Goal: Task Accomplishment & Management: Complete application form

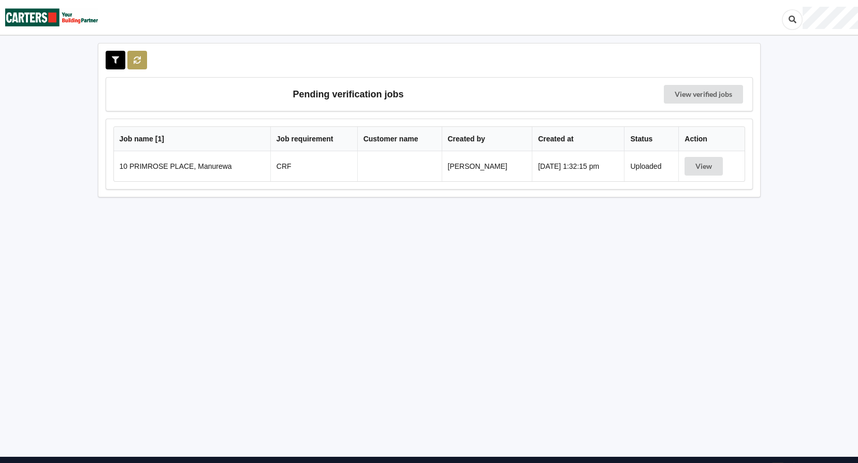
click at [139, 61] on icon at bounding box center [137, 59] width 9 height 6
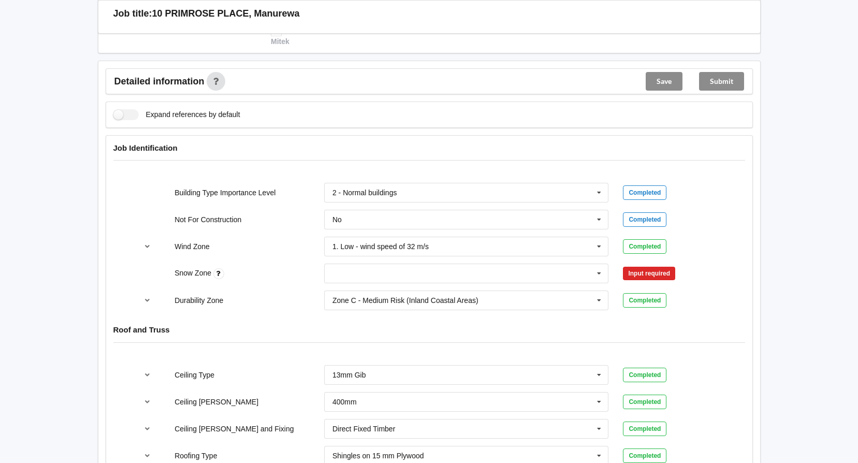
scroll to position [362, 0]
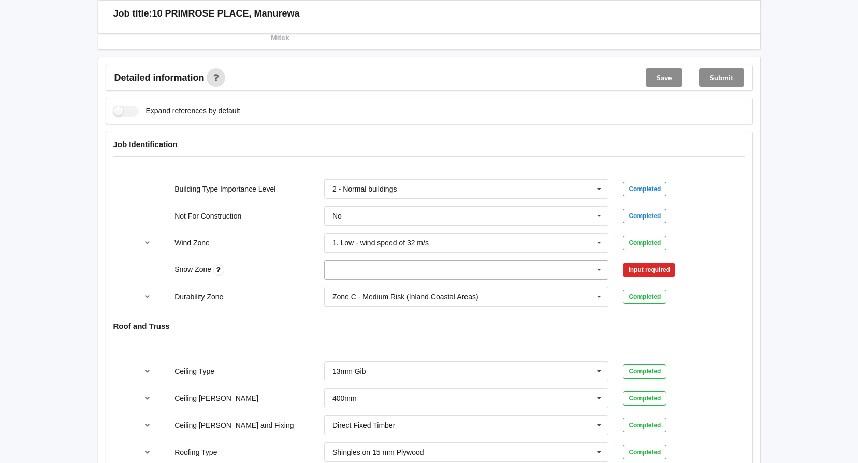
click at [597, 271] on icon at bounding box center [599, 269] width 16 height 19
click at [422, 287] on div "N0" at bounding box center [467, 288] width 284 height 19
click at [674, 269] on button "Confirm input" at bounding box center [654, 269] width 62 height 17
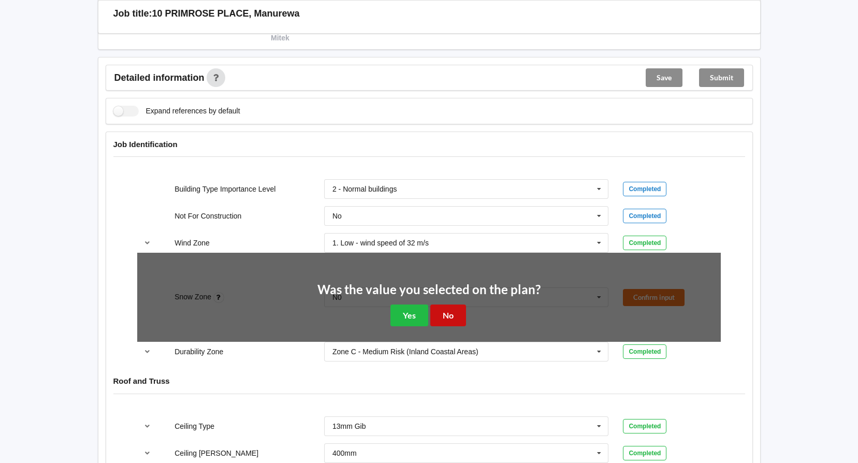
click at [447, 312] on button "No" at bounding box center [448, 314] width 36 height 21
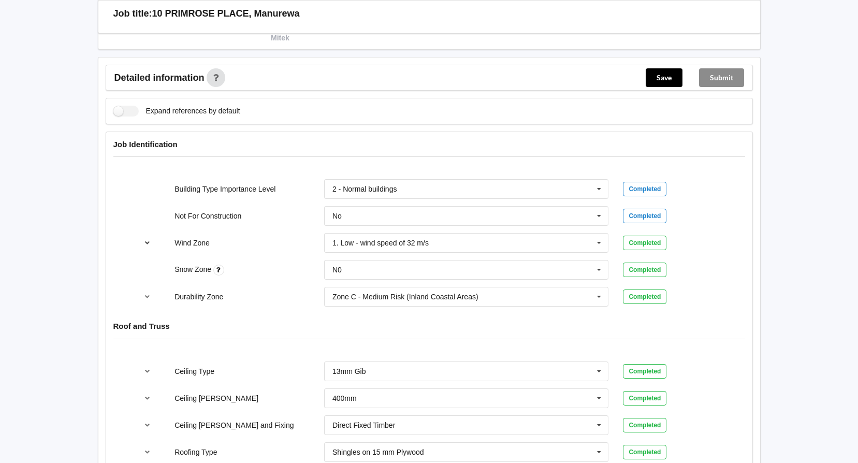
click at [146, 241] on icon "reference-toggle" at bounding box center [147, 242] width 9 height 6
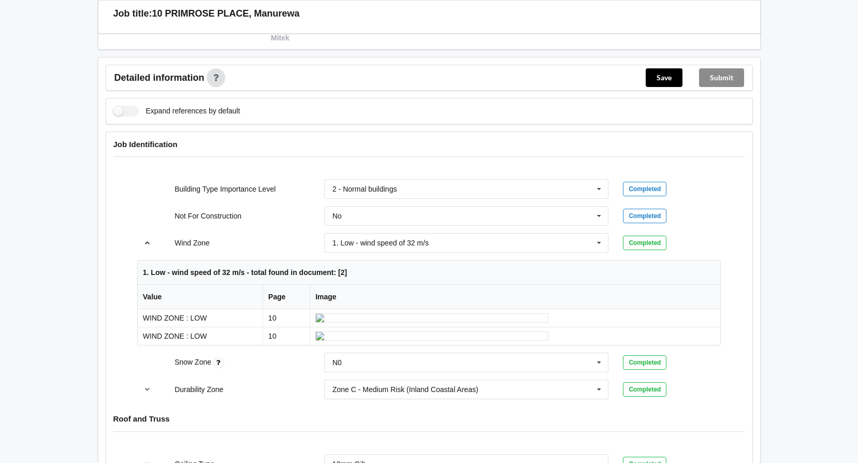
click at [146, 243] on icon "reference-toggle" at bounding box center [147, 242] width 9 height 6
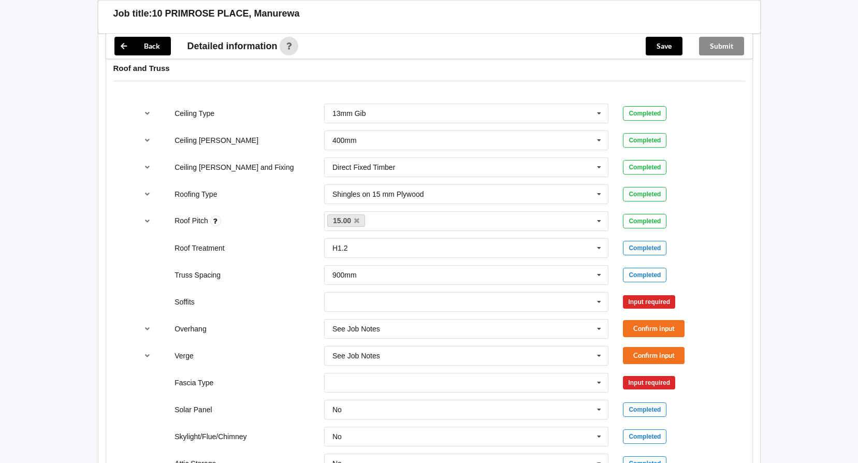
scroll to position [621, 0]
click at [598, 303] on icon at bounding box center [599, 300] width 16 height 19
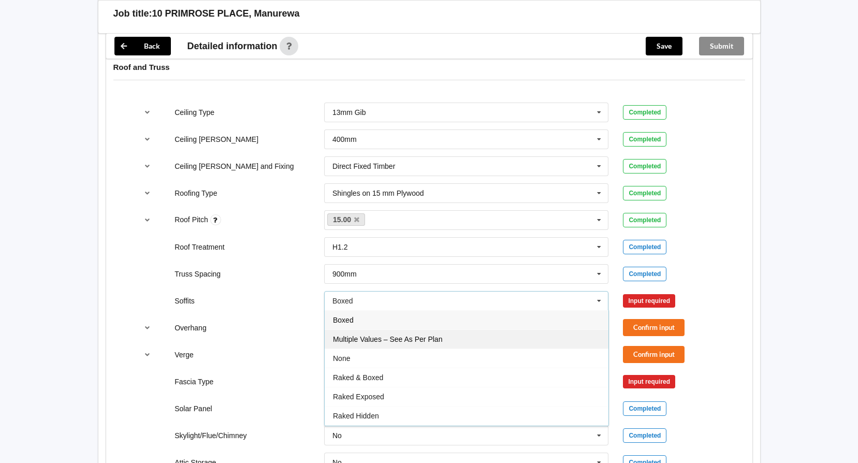
click at [448, 341] on div "Multiple Values – See As Per Plan" at bounding box center [467, 338] width 284 height 19
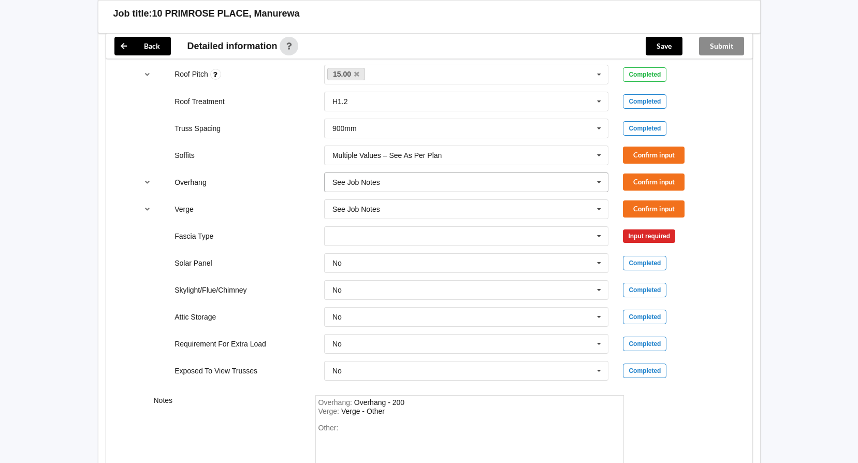
scroll to position [673, 0]
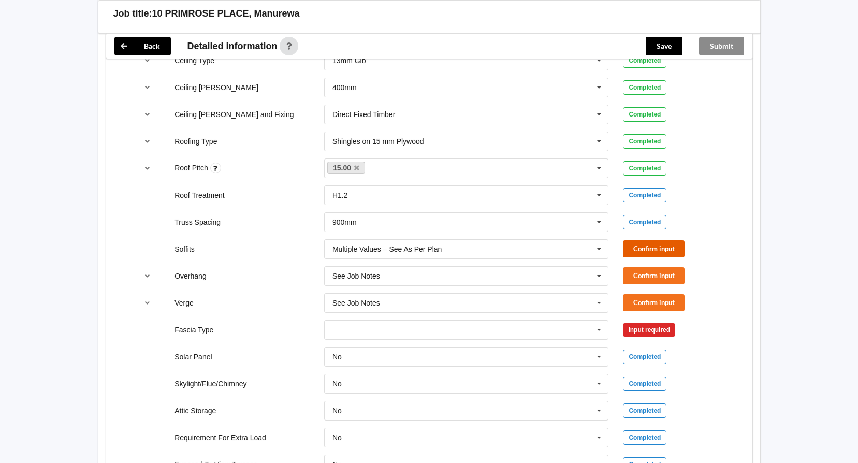
click at [642, 248] on button "Confirm input" at bounding box center [654, 248] width 62 height 17
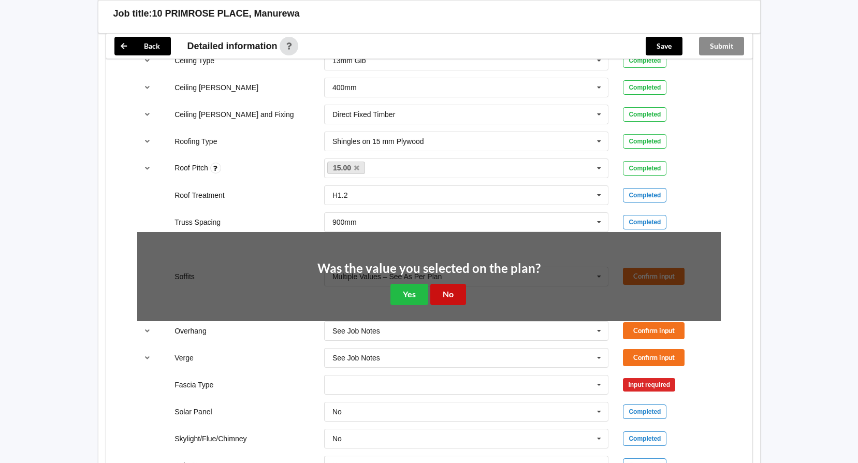
click at [440, 289] on button "No" at bounding box center [448, 294] width 36 height 21
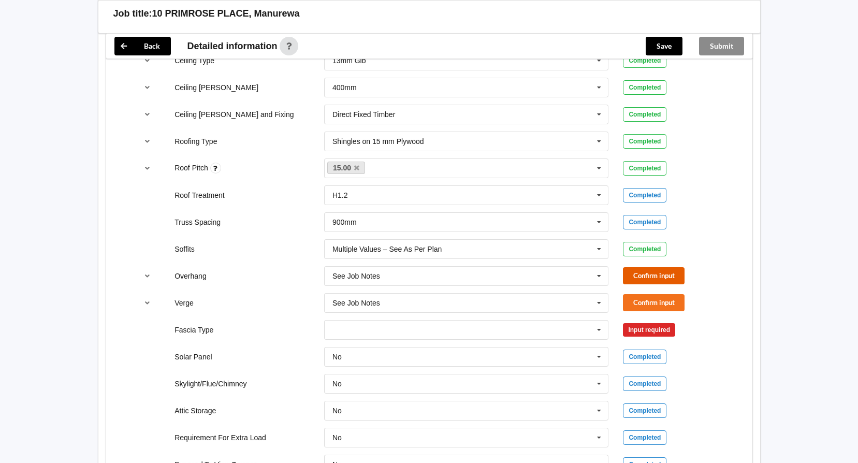
click at [655, 274] on button "Confirm input" at bounding box center [654, 275] width 62 height 17
click at [651, 308] on button "Confirm input" at bounding box center [654, 302] width 62 height 17
click at [597, 329] on icon at bounding box center [599, 329] width 16 height 19
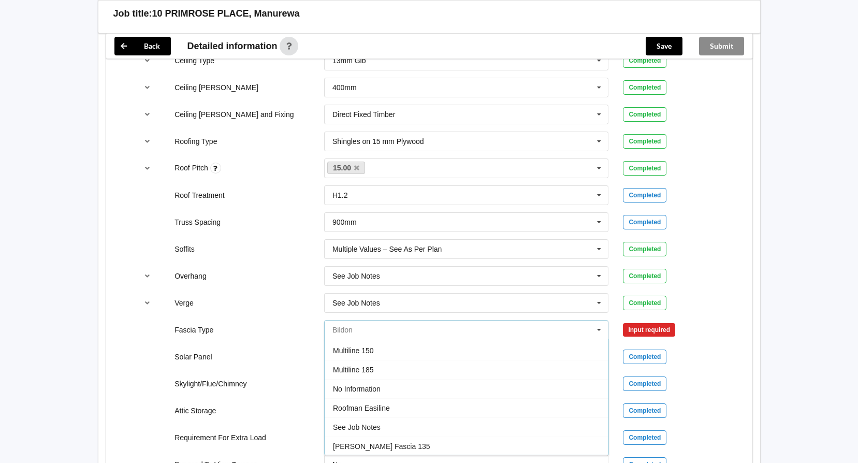
scroll to position [311, 0]
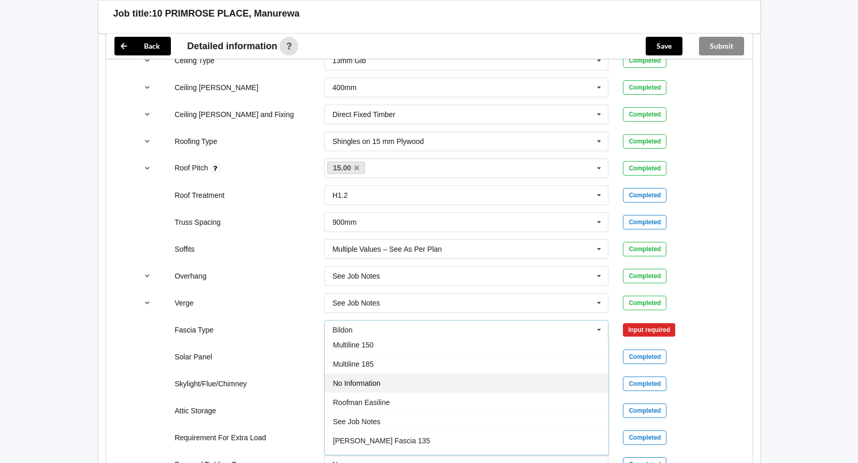
click at [468, 379] on div "No Information" at bounding box center [467, 382] width 284 height 19
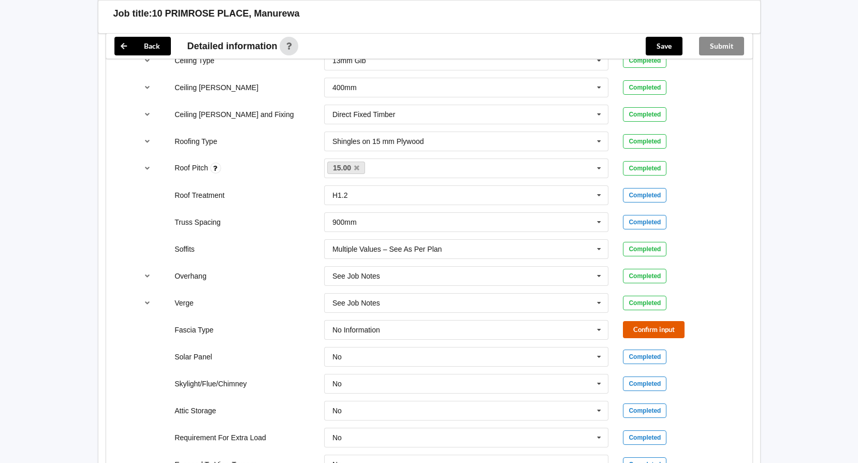
click at [627, 328] on button "Confirm input" at bounding box center [654, 329] width 62 height 17
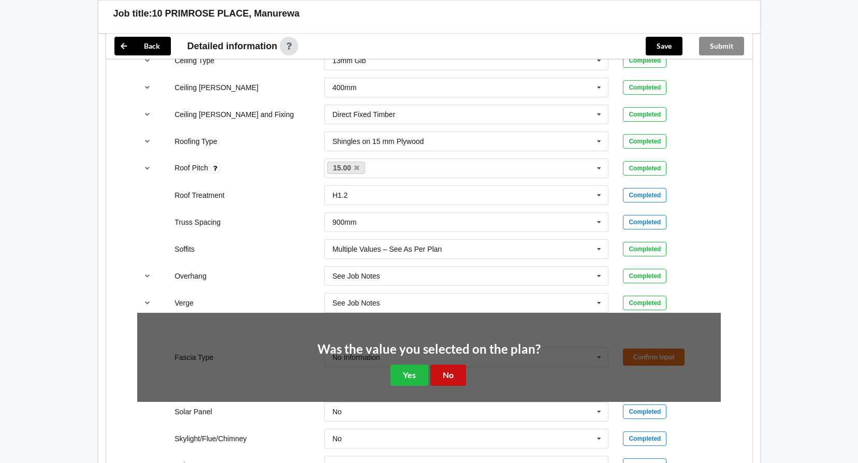
click at [453, 372] on button "No" at bounding box center [448, 374] width 36 height 21
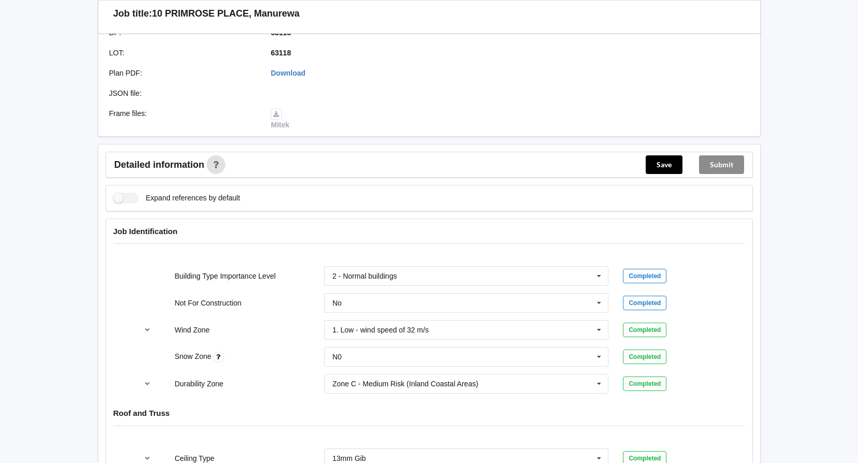
scroll to position [256, 0]
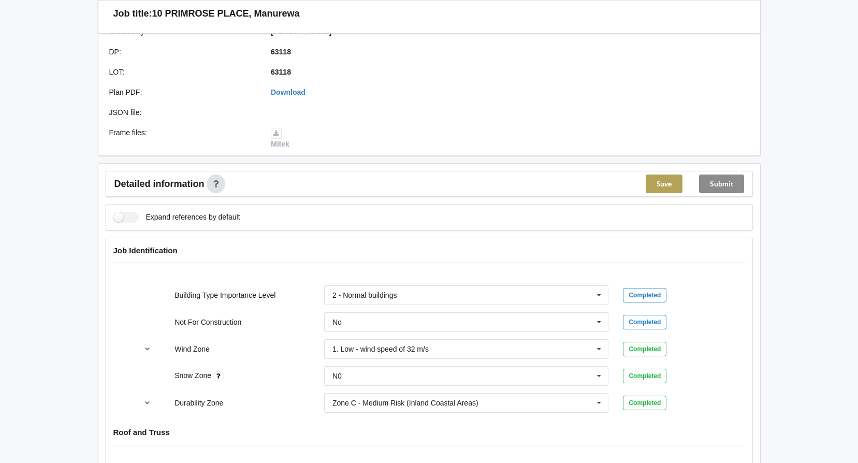
click at [657, 186] on button "Save" at bounding box center [663, 183] width 37 height 19
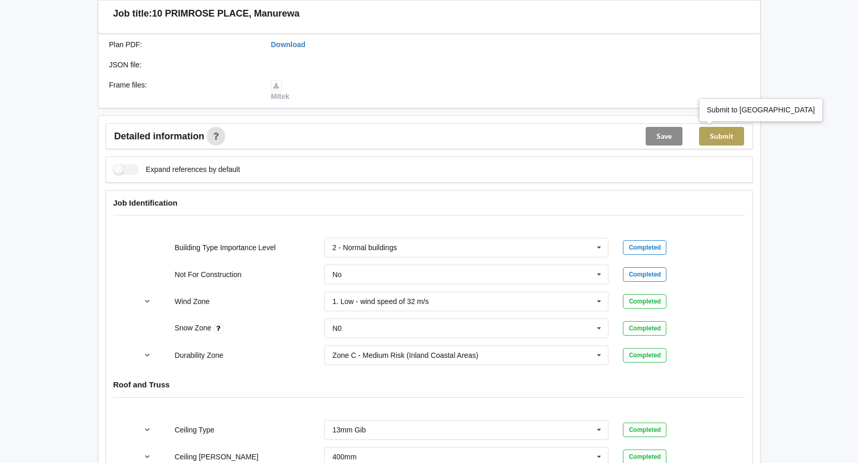
click at [732, 138] on button "Submit" at bounding box center [721, 136] width 45 height 19
